Goal: Task Accomplishment & Management: Use online tool/utility

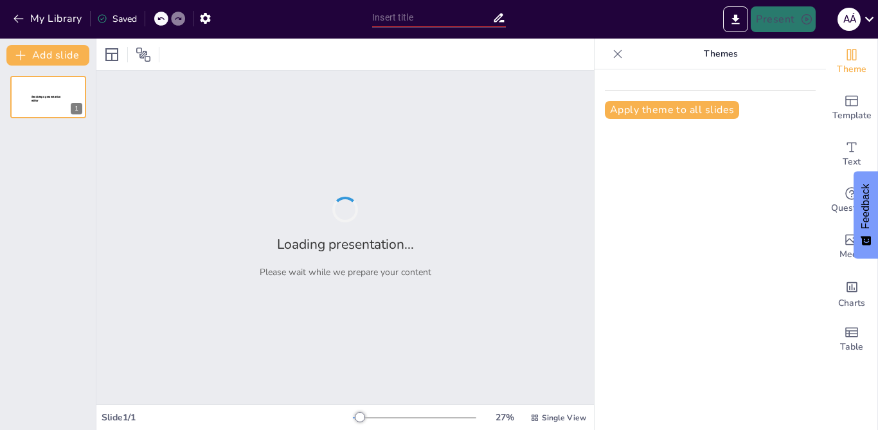
type input "Mastering the Past Continuous: Affirmative and Negative Forms Quiz"
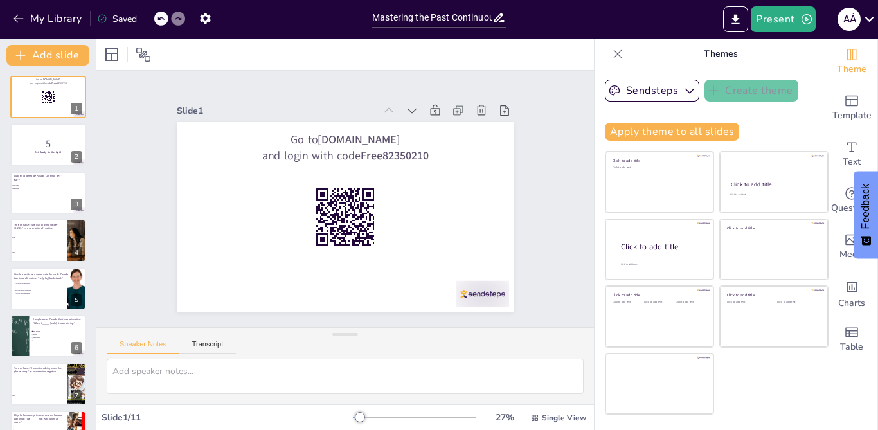
checkbox input "true"
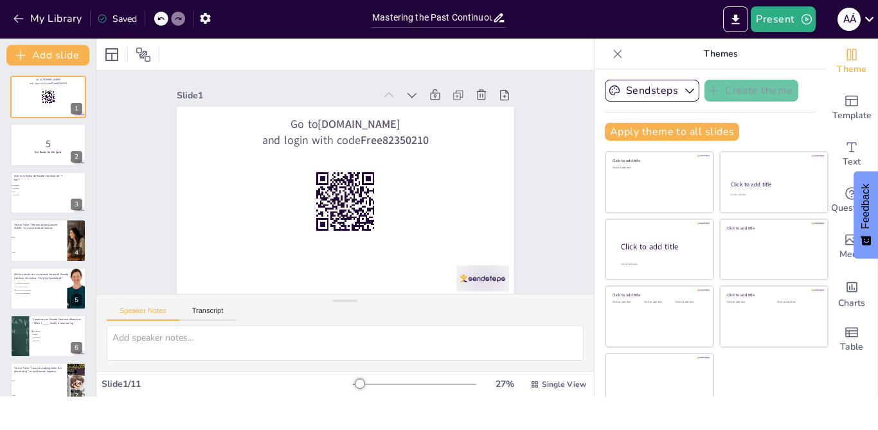
checkbox input "true"
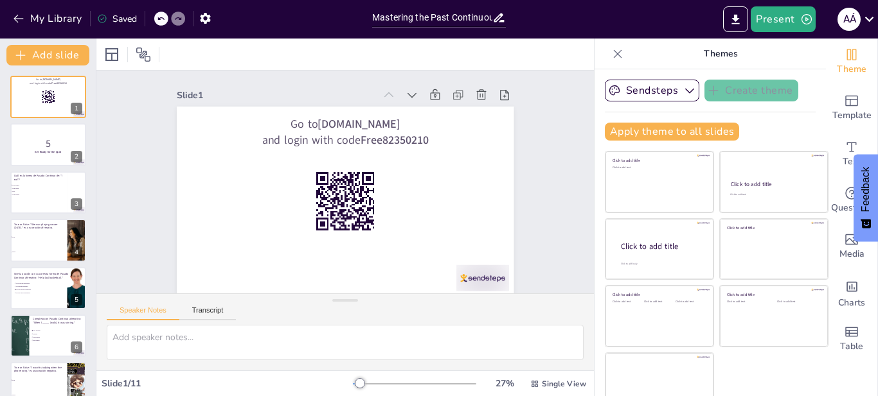
checkbox input "true"
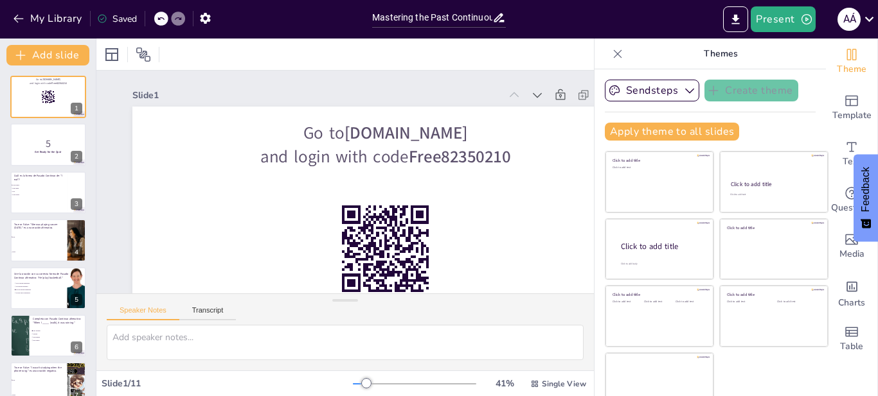
checkbox input "true"
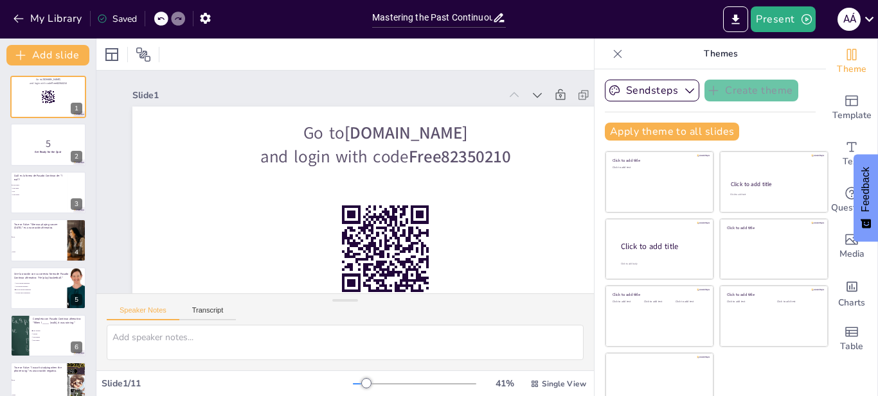
checkbox input "true"
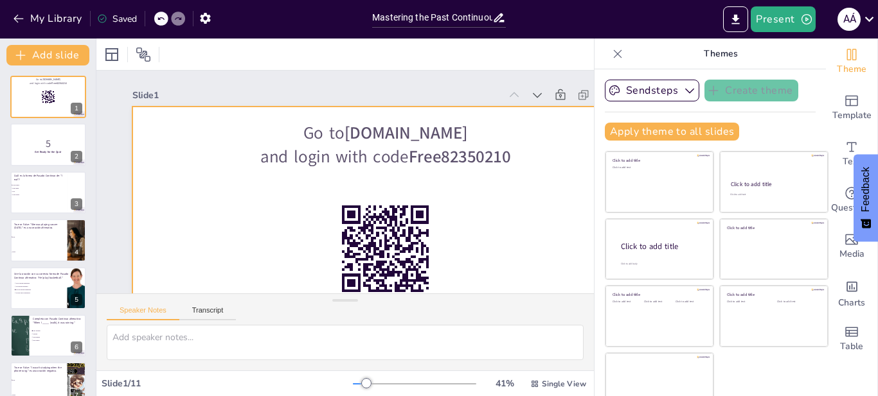
checkbox input "true"
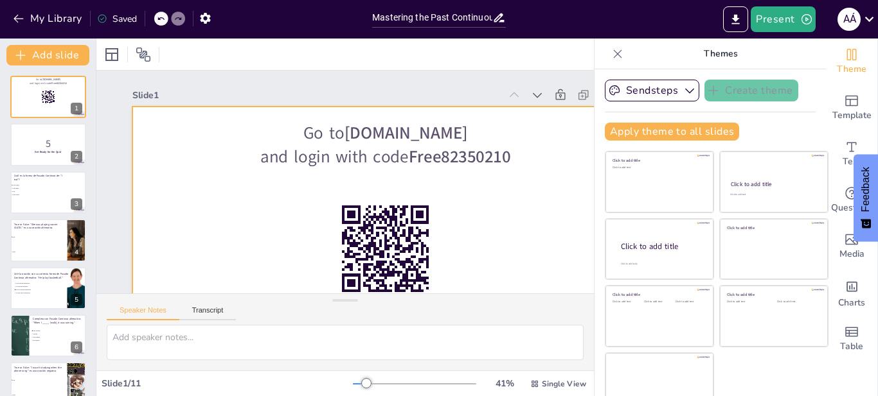
checkbox input "true"
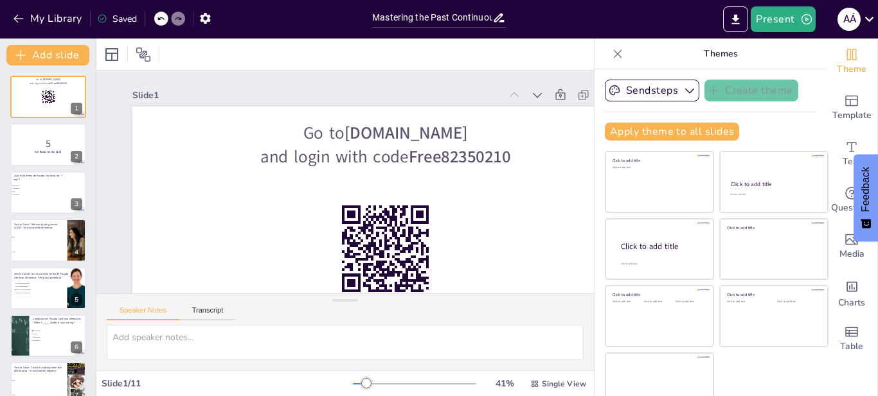
checkbox input "true"
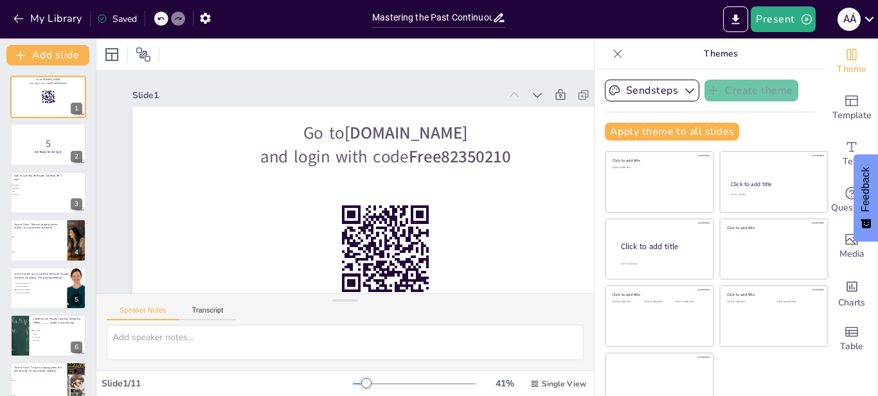
checkbox input "true"
